Goal: Transaction & Acquisition: Obtain resource

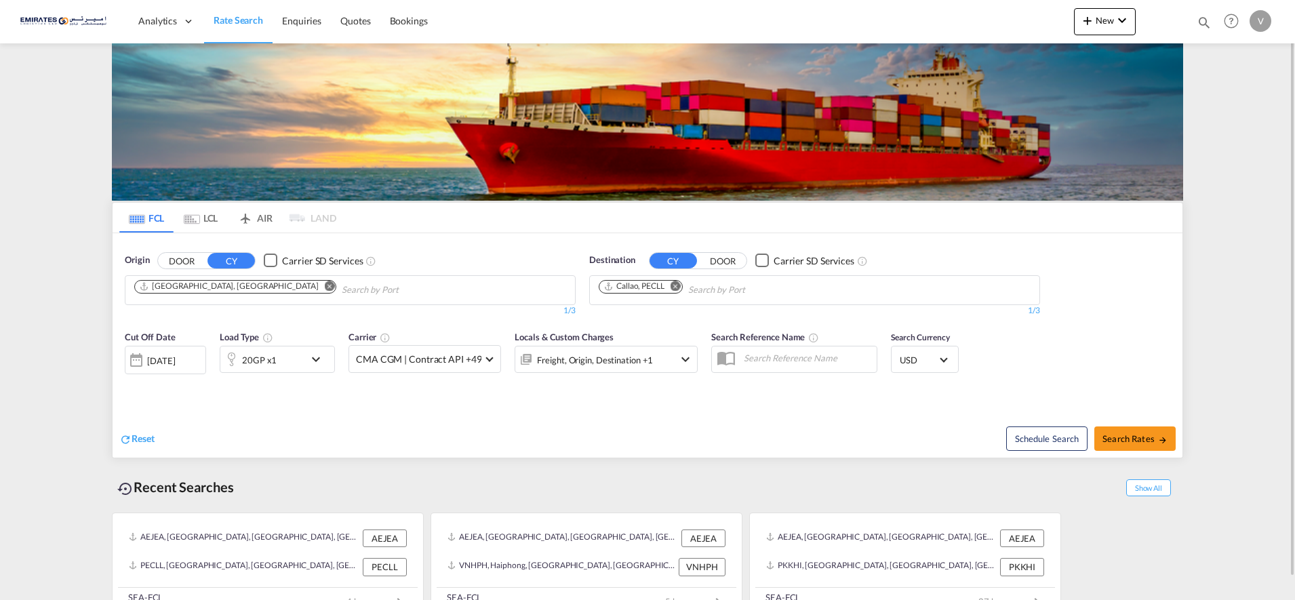
click at [679, 287] on md-icon "Remove" at bounding box center [675, 286] width 10 height 10
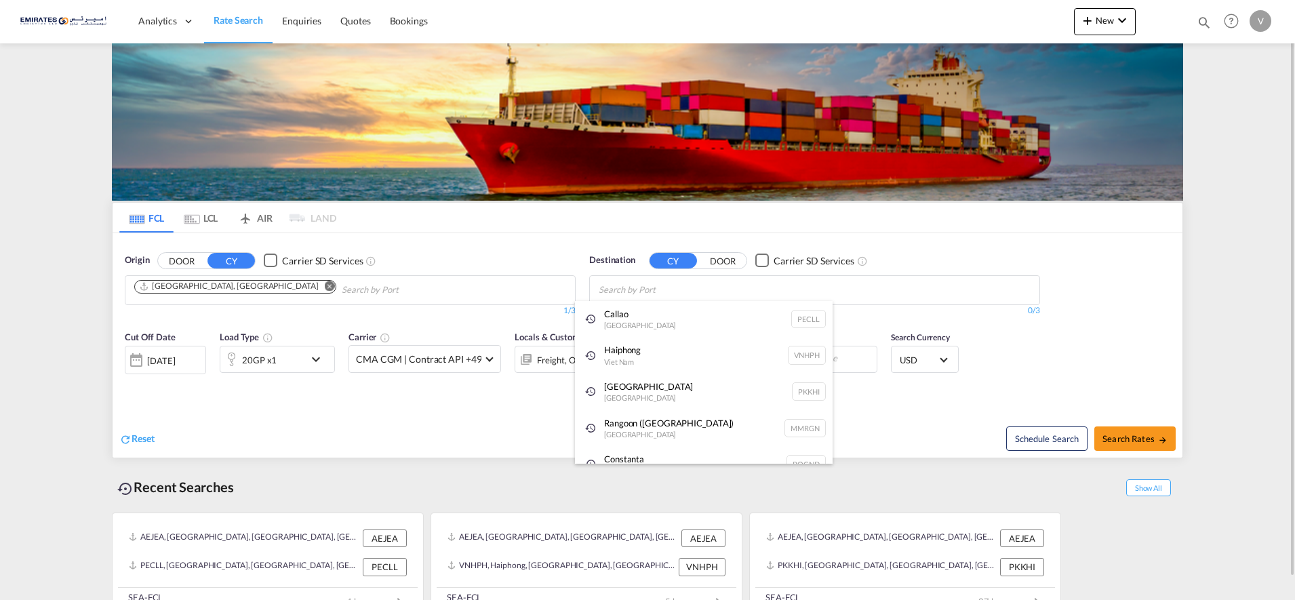
click at [623, 289] on body "Analytics Dashboard Rate Search Enquiries Quotes Bookings" at bounding box center [647, 300] width 1295 height 600
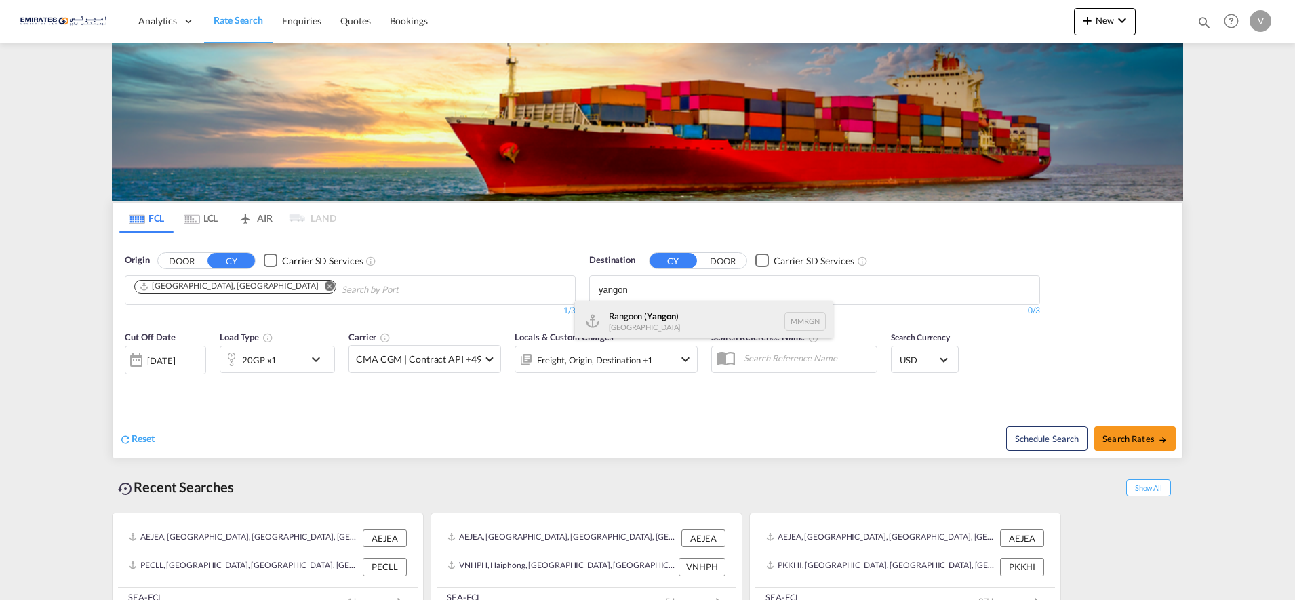
type input "yangon"
click at [629, 319] on div "Rangoon ( [GEOGRAPHIC_DATA] ) [GEOGRAPHIC_DATA] MMRGN" at bounding box center [704, 321] width 258 height 41
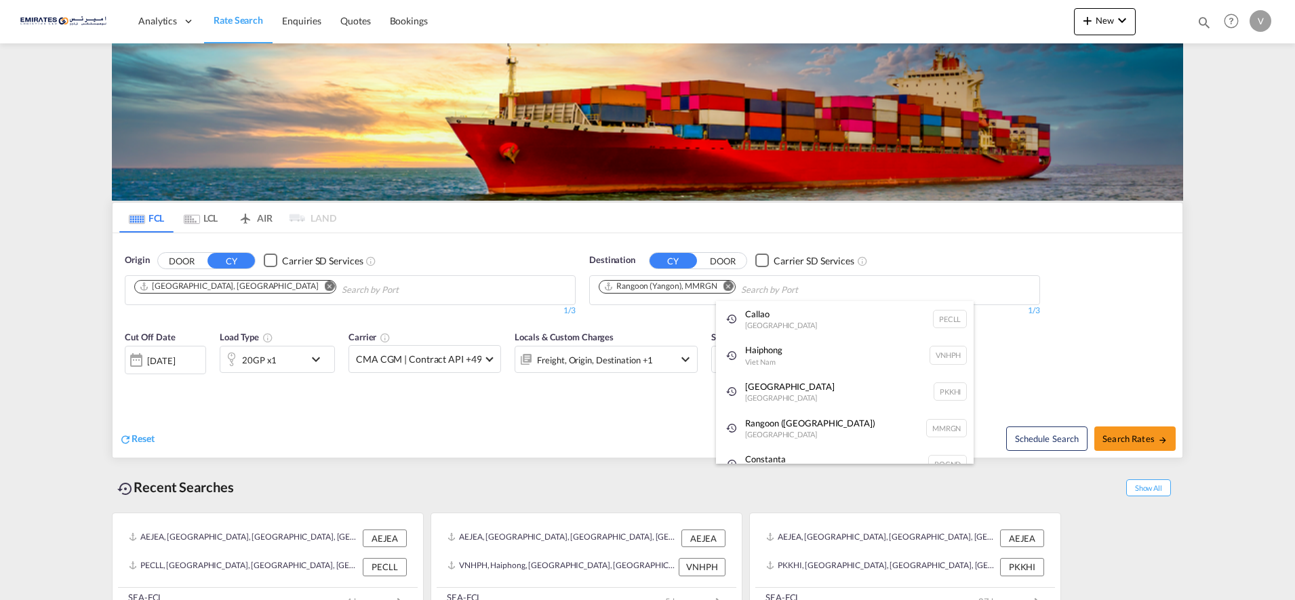
drag, startPoint x: 1141, startPoint y: 433, endPoint x: 1080, endPoint y: 482, distance: 78.1
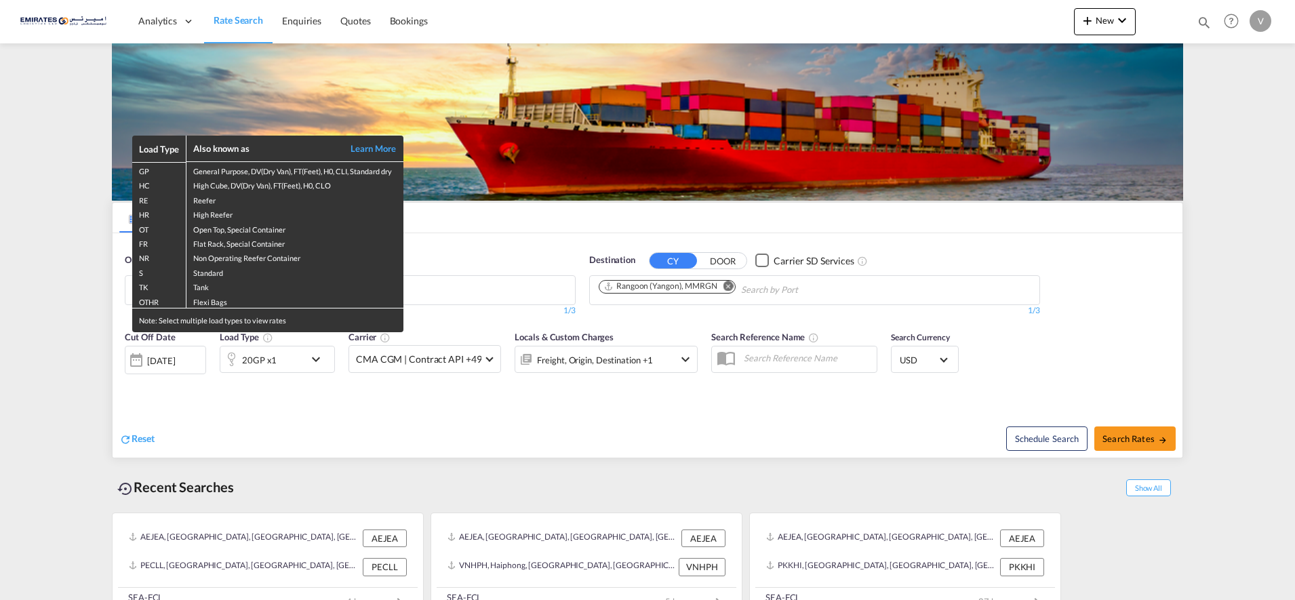
click at [609, 429] on div "Load Type Also known as Learn More GP General Purpose, DV(Dry Van), FT(Feet), H…" at bounding box center [647, 300] width 1295 height 600
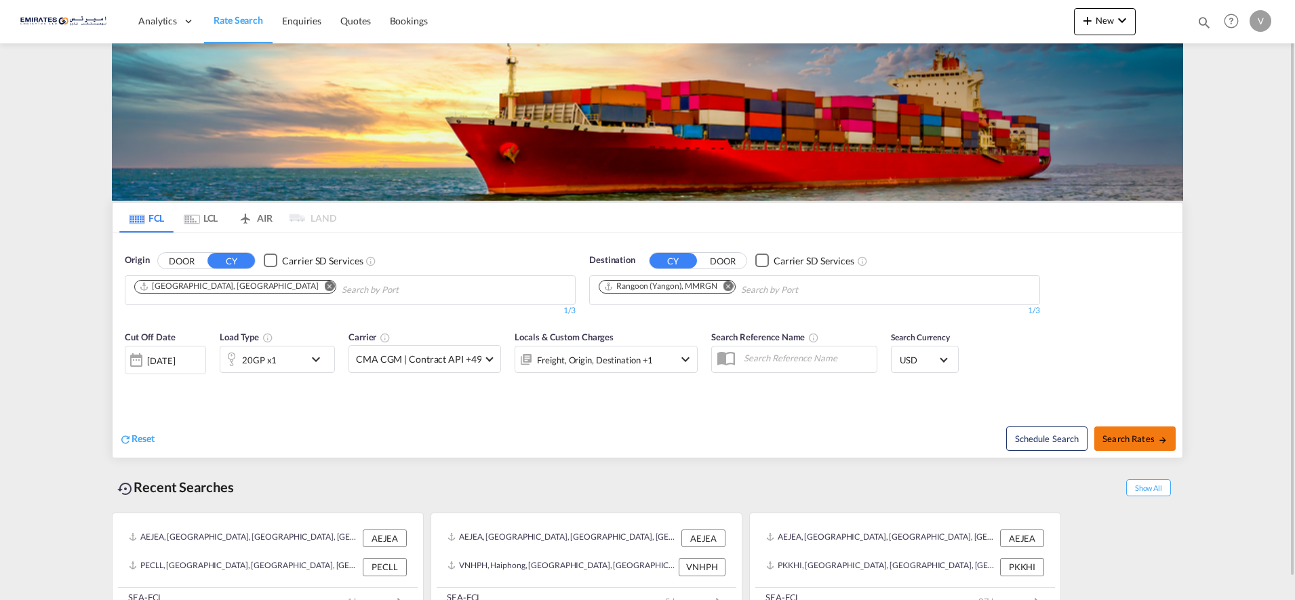
click at [1135, 437] on span "Search Rates" at bounding box center [1134, 438] width 65 height 11
type input "AEJEA to MMRGN / [DATE]"
